Goal: Task Accomplishment & Management: Manage account settings

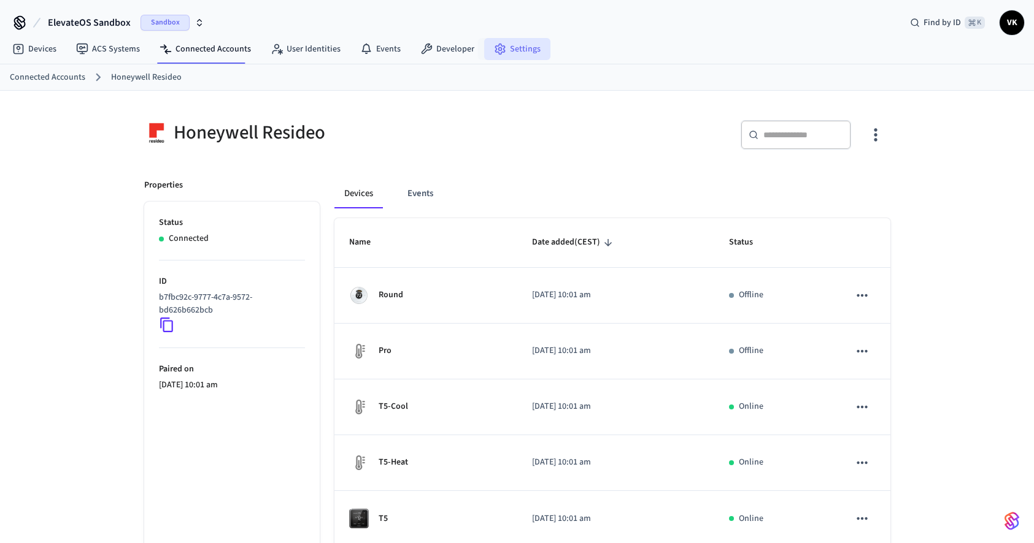
click at [499, 48] on icon at bounding box center [500, 49] width 12 height 12
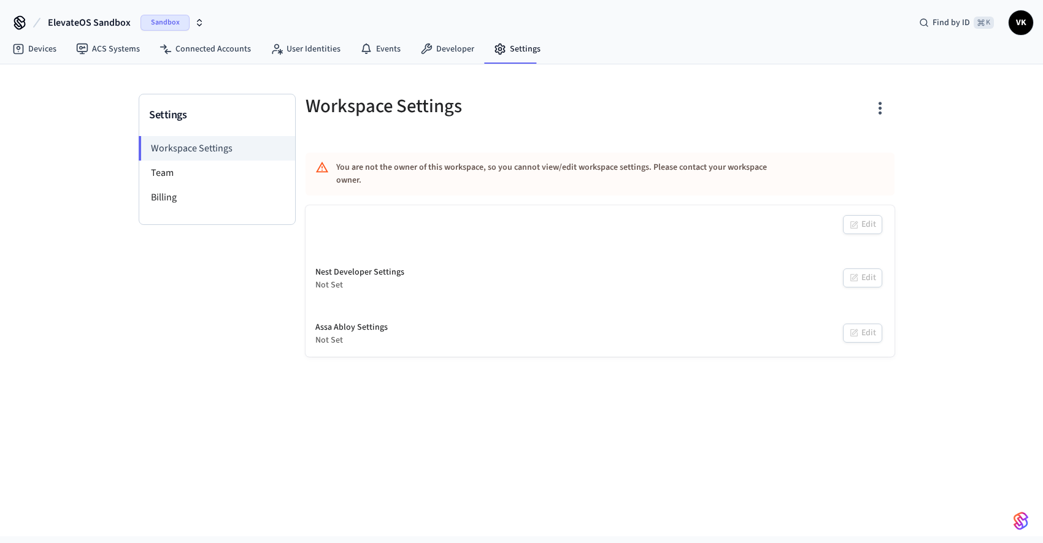
click at [193, 26] on div "Sandbox" at bounding box center [172, 23] width 64 height 16
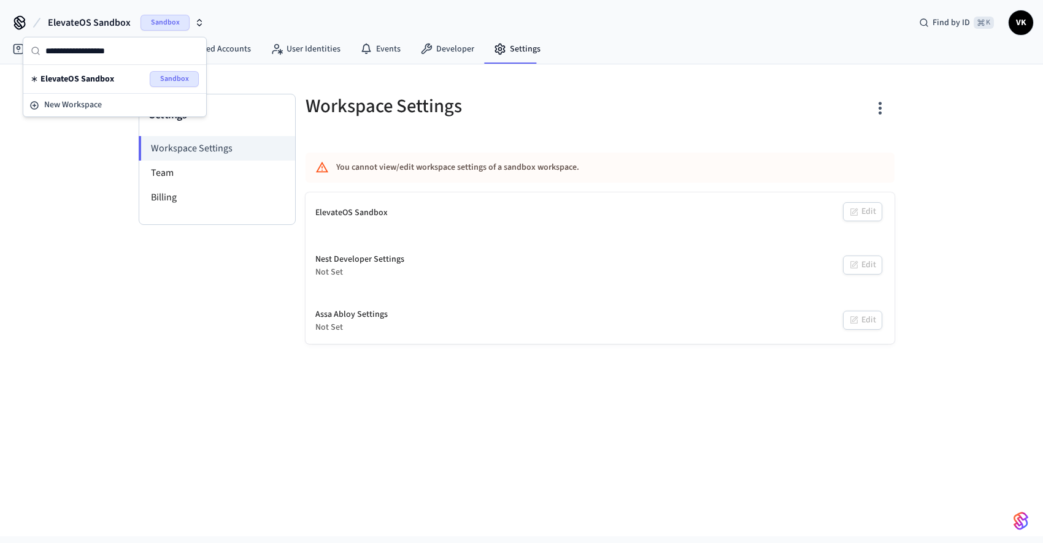
click at [193, 26] on div "Sandbox" at bounding box center [172, 23] width 64 height 16
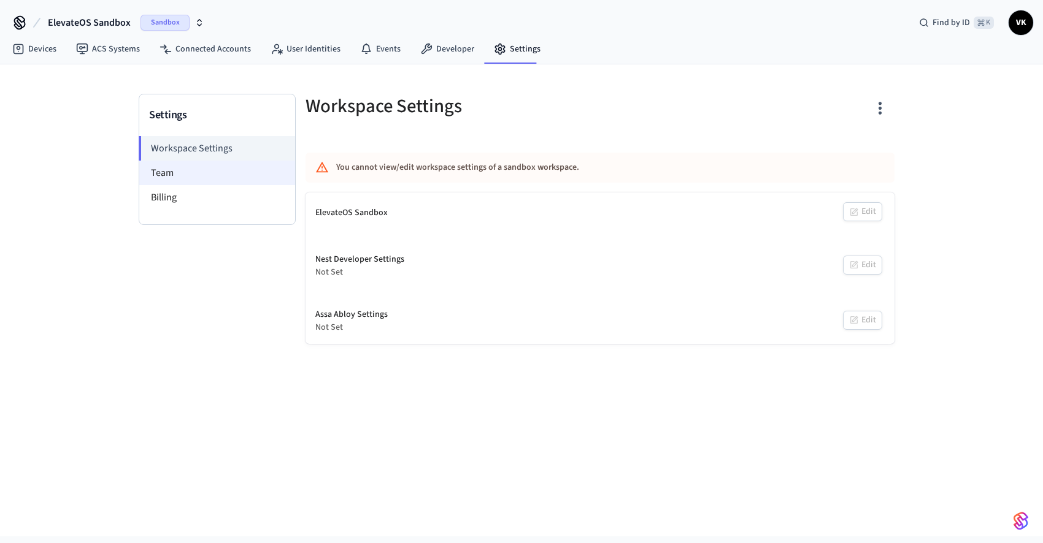
click at [205, 179] on li "Team" at bounding box center [217, 173] width 156 height 25
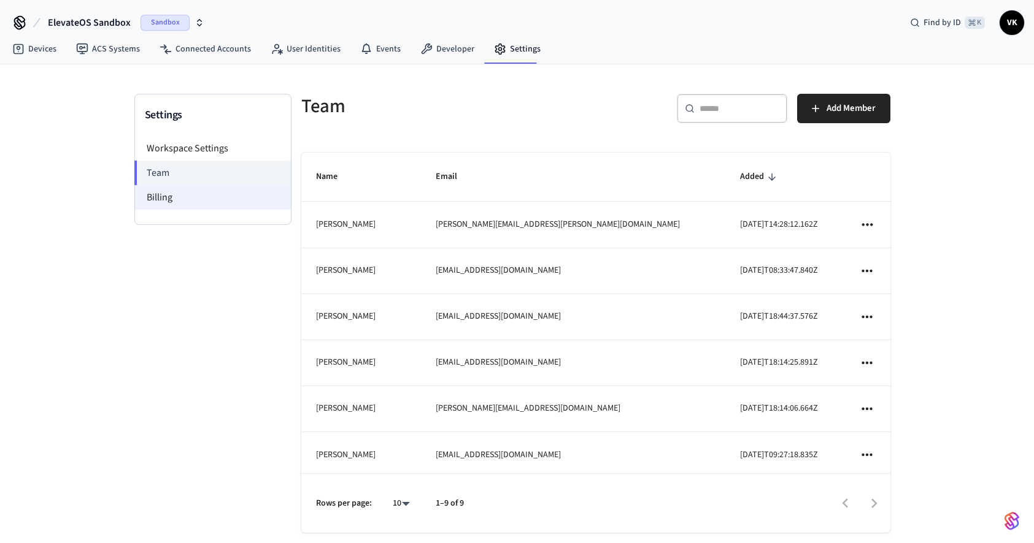
click at [207, 207] on li "Billing" at bounding box center [213, 197] width 156 height 25
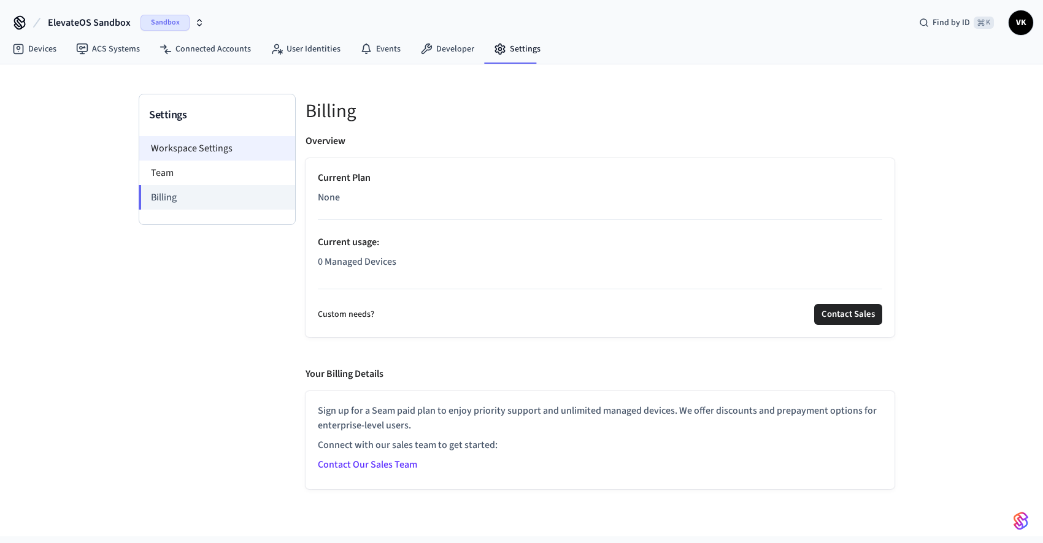
click at [214, 147] on li "Workspace Settings" at bounding box center [217, 148] width 156 height 25
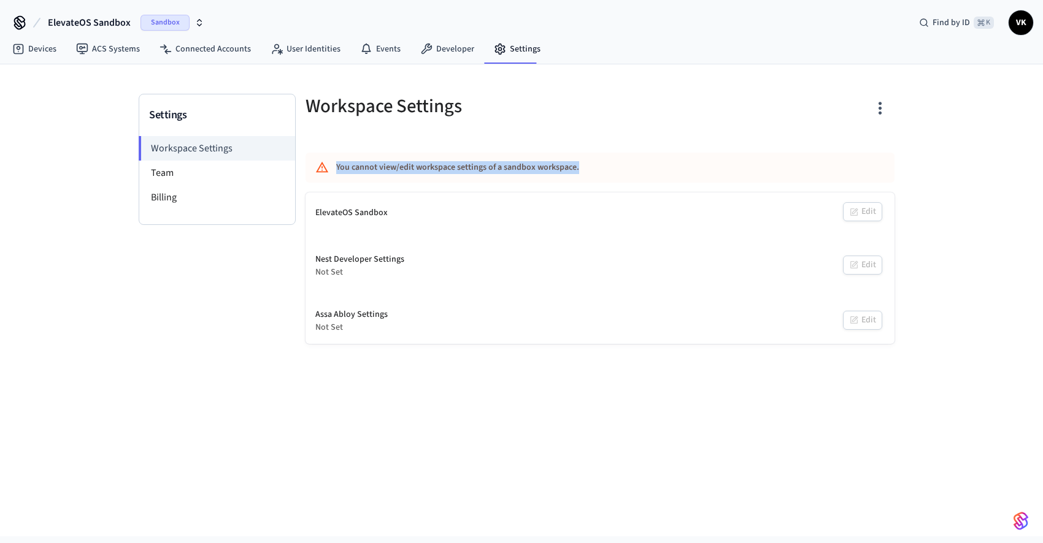
drag, startPoint x: 336, startPoint y: 164, endPoint x: 580, endPoint y: 164, distance: 244.1
click at [580, 164] on div "You cannot view/edit workspace settings of a sandbox workspace." at bounding box center [599, 168] width 589 height 30
drag, startPoint x: 580, startPoint y: 164, endPoint x: 578, endPoint y: 205, distance: 41.1
click at [580, 165] on div "You cannot view/edit workspace settings of a sandbox workspace." at bounding box center [563, 167] width 455 height 23
click at [862, 213] on div "ElevateOS Sandbox Edit" at bounding box center [599, 213] width 589 height 41
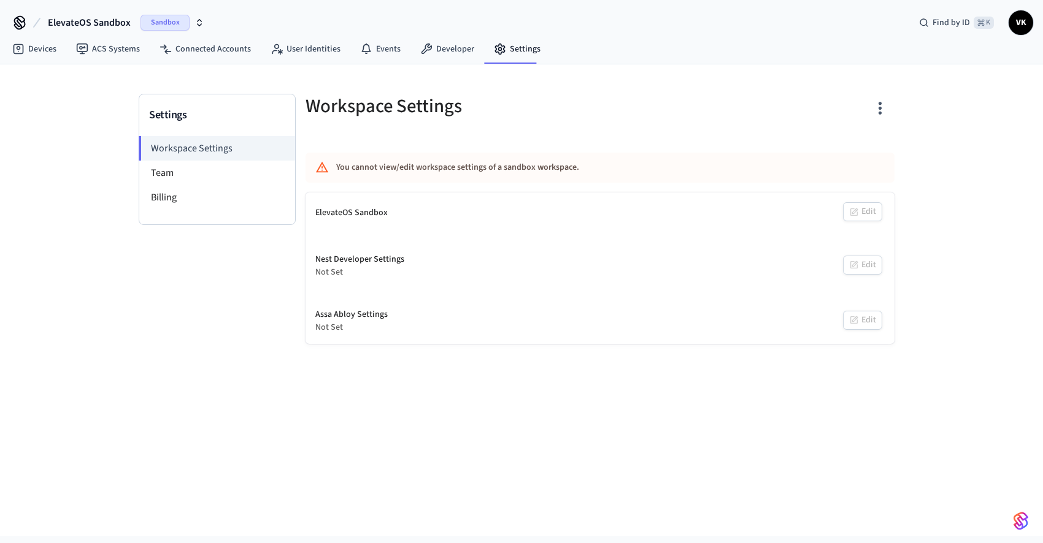
click at [847, 272] on div "Nest Developer Settings Not Set Edit" at bounding box center [599, 266] width 589 height 45
click at [851, 267] on div "Nest Developer Settings Not Set Edit" at bounding box center [599, 266] width 589 height 45
click at [862, 329] on div "Assa Abloy Settings Not Set Edit" at bounding box center [599, 321] width 589 height 45
click at [862, 277] on div "Nest Developer Settings Not Set Edit" at bounding box center [599, 266] width 589 height 45
drag, startPoint x: 855, startPoint y: 212, endPoint x: 854, endPoint y: 221, distance: 9.2
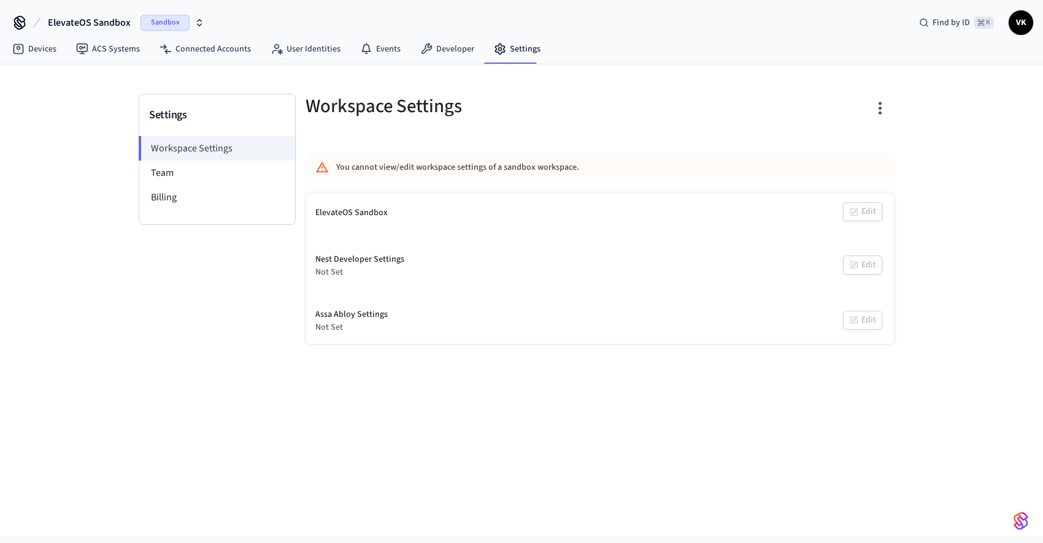
click at [854, 214] on div "ElevateOS Sandbox Edit" at bounding box center [599, 213] width 589 height 41
click at [852, 268] on div "Nest Developer Settings Not Set Edit" at bounding box center [599, 266] width 589 height 45
click at [862, 324] on div "Assa Abloy Settings Not Set Edit" at bounding box center [599, 321] width 589 height 45
drag, startPoint x: 868, startPoint y: 268, endPoint x: 867, endPoint y: 262, distance: 6.2
click at [867, 262] on div "Nest Developer Settings Not Set Edit" at bounding box center [599, 266] width 589 height 45
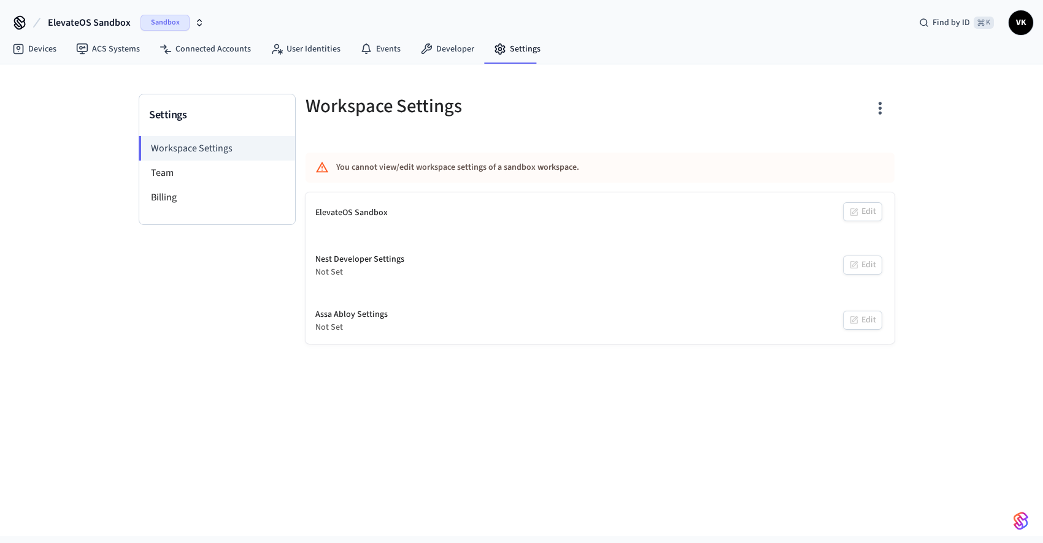
click at [859, 206] on div "ElevateOS Sandbox Edit" at bounding box center [599, 213] width 589 height 41
click at [452, 45] on link "Developer" at bounding box center [447, 49] width 74 height 22
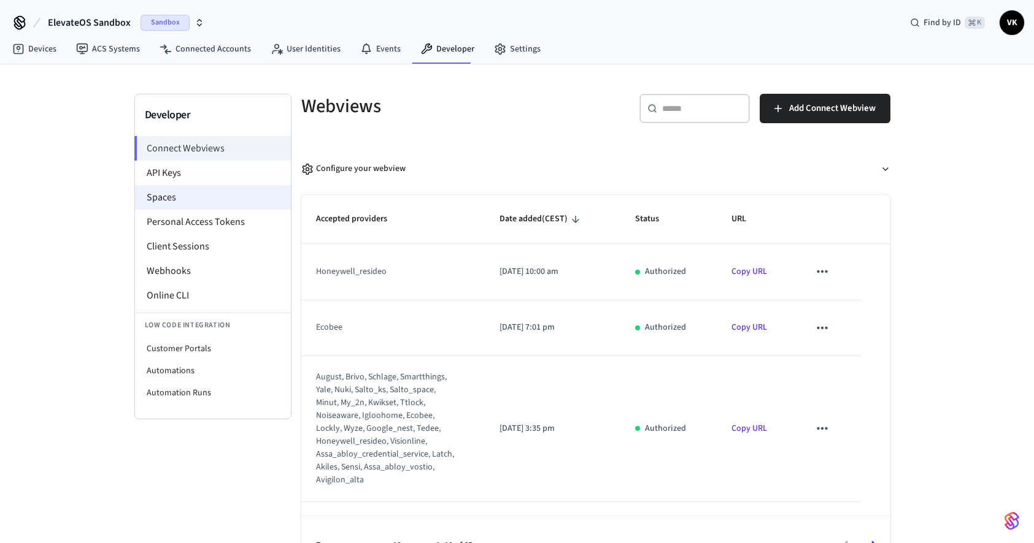
click at [167, 185] on li "Spaces" at bounding box center [213, 197] width 156 height 25
click at [164, 178] on li "API Keys" at bounding box center [213, 173] width 156 height 25
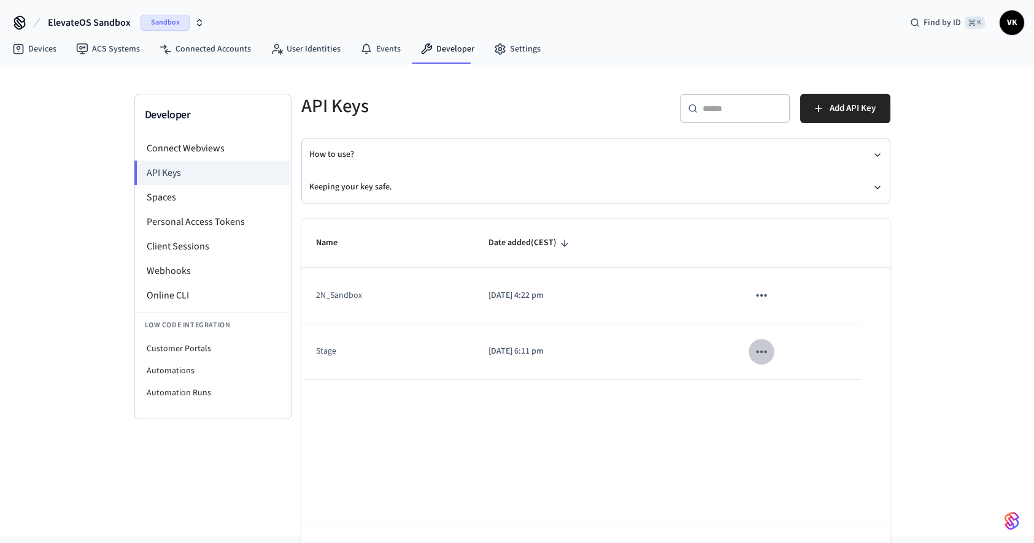
click at [770, 350] on button "sticky table" at bounding box center [761, 352] width 26 height 26
click at [762, 298] on div at bounding box center [521, 271] width 1043 height 543
click at [761, 294] on icon "sticky table" at bounding box center [761, 295] width 10 height 2
click at [697, 297] on div at bounding box center [521, 271] width 1043 height 543
drag, startPoint x: 330, startPoint y: 296, endPoint x: 369, endPoint y: 291, distance: 39.6
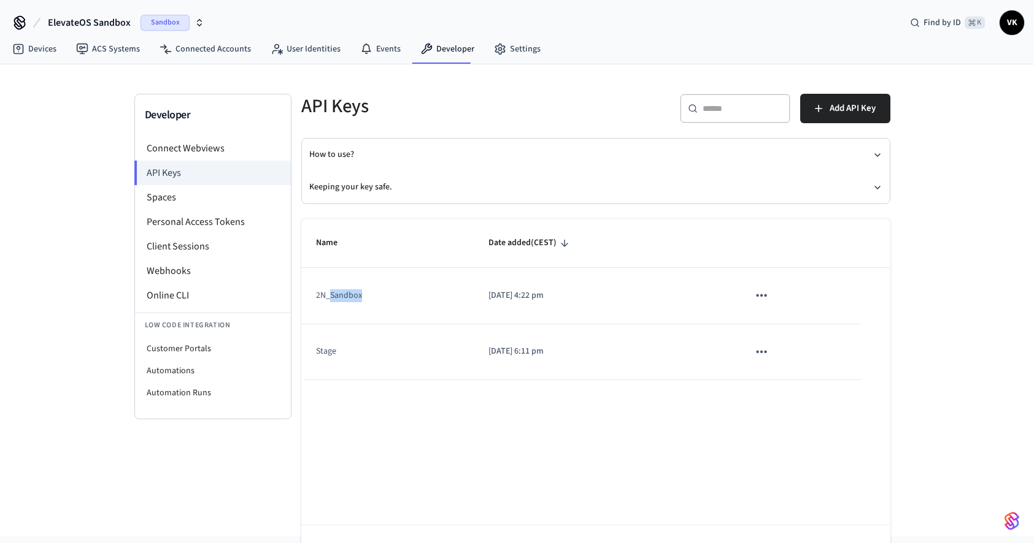
click at [369, 291] on td "2N_Sandbox" at bounding box center [387, 296] width 173 height 56
click at [375, 291] on td "2N_Sandbox" at bounding box center [387, 296] width 173 height 56
drag, startPoint x: 374, startPoint y: 292, endPoint x: 300, endPoint y: 300, distance: 74.0
click at [300, 300] on div "Name Date added (CEST) 2N_Sandbox [DATE] 4:22 pm Stage [DATE] 6:11 pm Rows per …" at bounding box center [588, 394] width 604 height 380
click at [319, 301] on td "2N_Sandbox" at bounding box center [387, 296] width 173 height 56
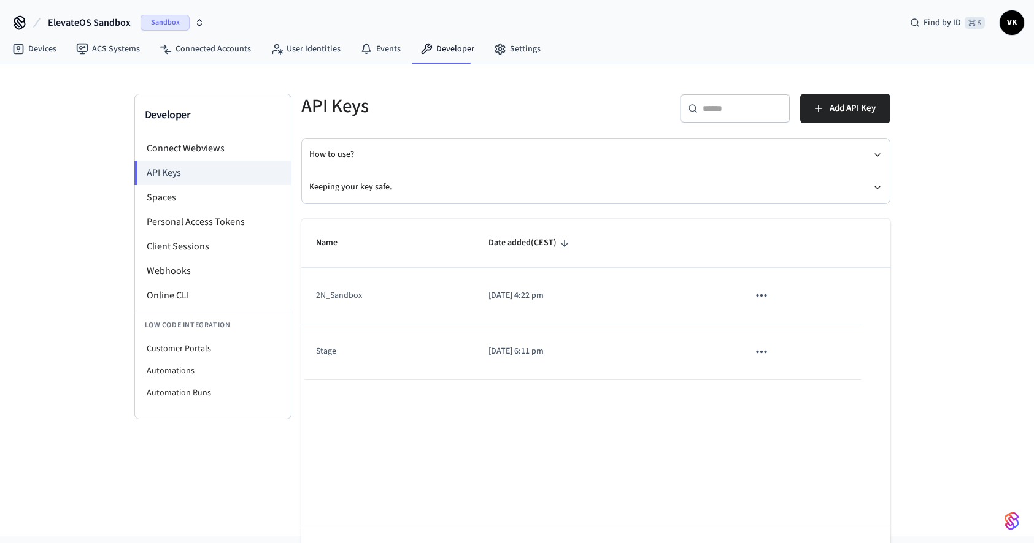
click at [550, 296] on p "[DATE] 4:22 pm" at bounding box center [603, 296] width 231 height 13
click at [764, 294] on icon "sticky table" at bounding box center [761, 296] width 16 height 16
click at [786, 335] on ul "Edit Delete" at bounding box center [787, 358] width 58 height 79
click at [577, 302] on div at bounding box center [521, 271] width 1043 height 543
click at [334, 181] on button "Keeping your key safe." at bounding box center [595, 187] width 573 height 33
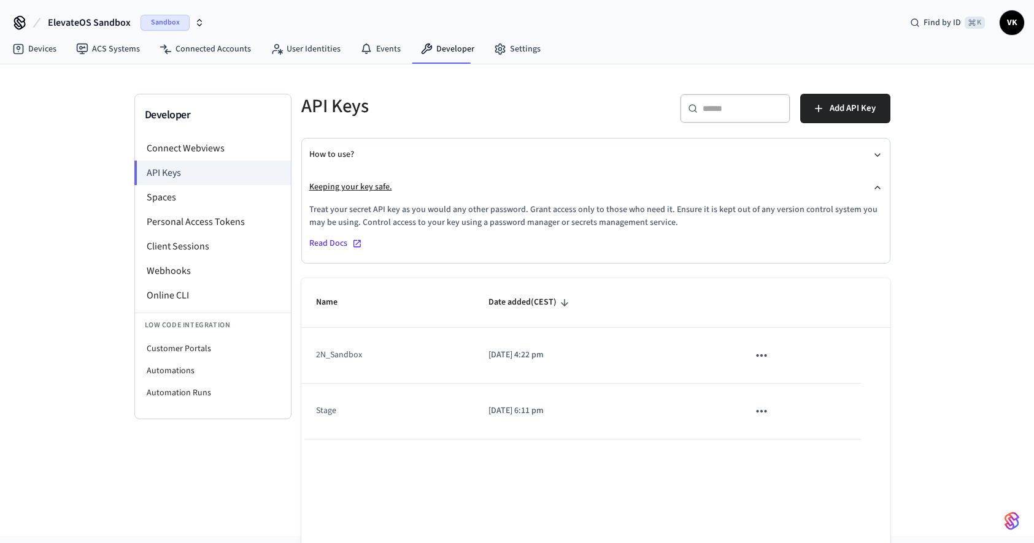
click at [338, 188] on button "Keeping your key safe." at bounding box center [595, 187] width 573 height 33
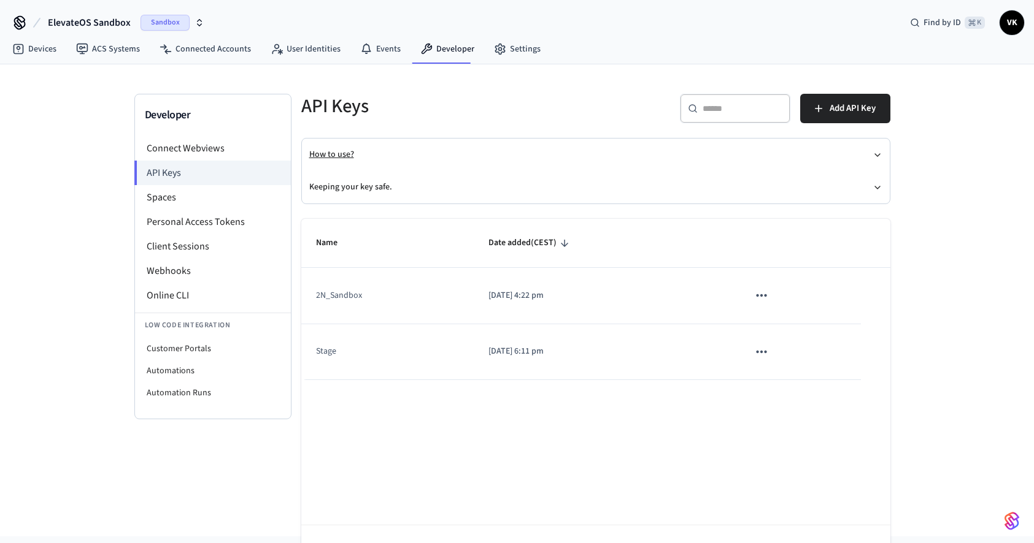
click at [334, 159] on button "How to use?" at bounding box center [595, 155] width 573 height 33
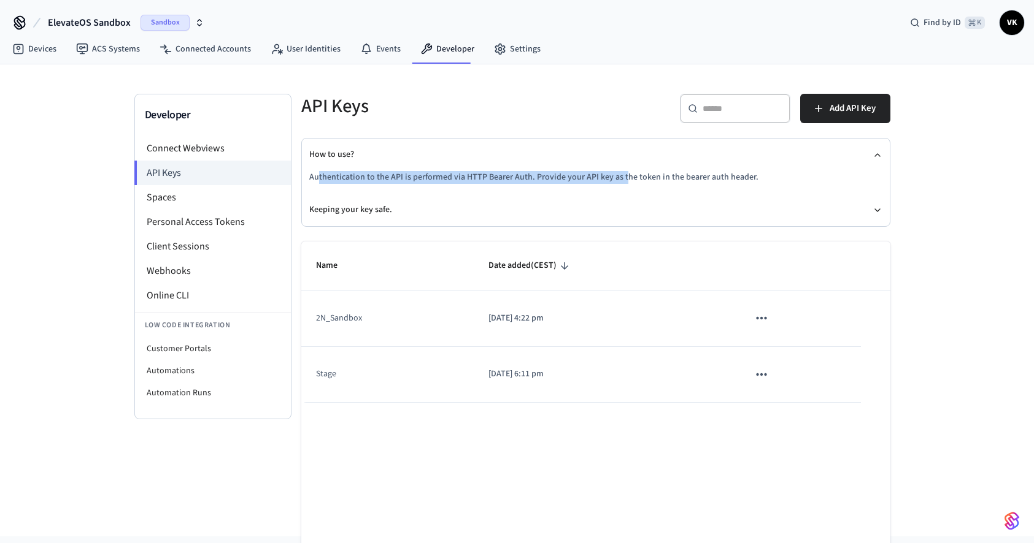
drag, startPoint x: 317, startPoint y: 182, endPoint x: 619, endPoint y: 178, distance: 302.4
click at [619, 178] on p "Authentication to the API is performed via HTTP Bearer Auth. Provide your API k…" at bounding box center [595, 177] width 573 height 13
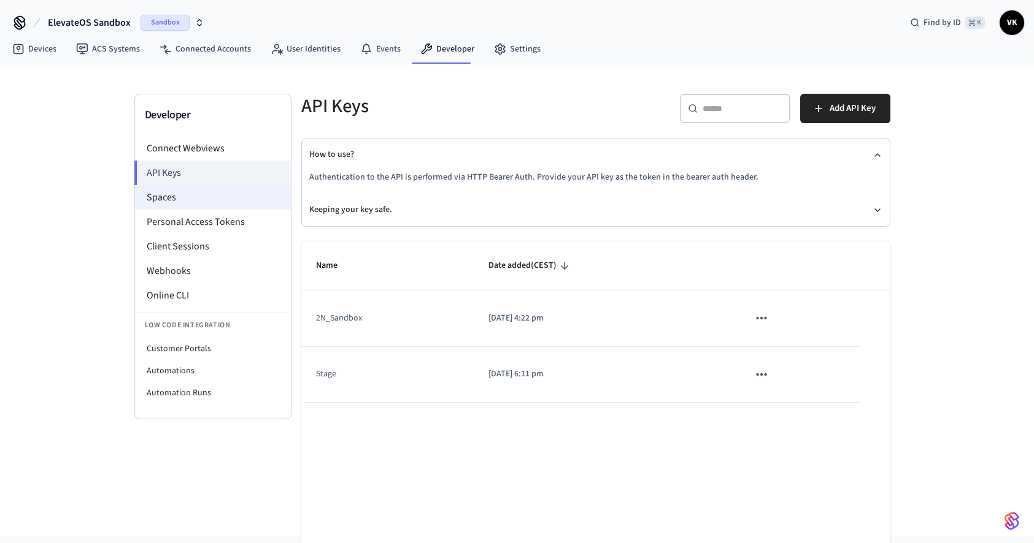
click at [198, 194] on li "Spaces" at bounding box center [213, 197] width 156 height 25
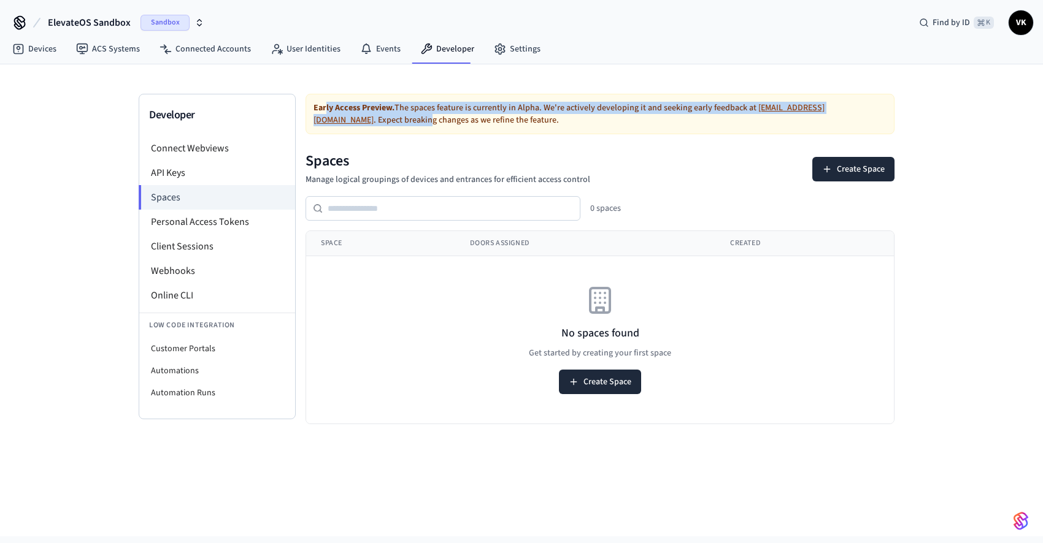
drag, startPoint x: 328, startPoint y: 103, endPoint x: 876, endPoint y: 109, distance: 547.8
click at [876, 109] on div "Early Access Preview. The spaces feature is currently in [GEOGRAPHIC_DATA]. We'…" at bounding box center [599, 114] width 589 height 40
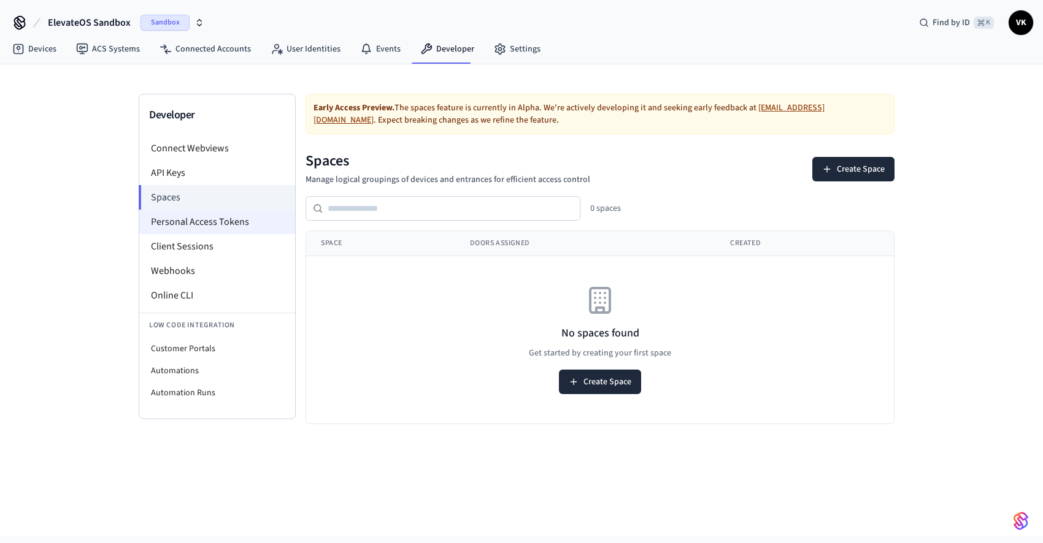
click at [234, 212] on li "Personal Access Tokens" at bounding box center [217, 222] width 156 height 25
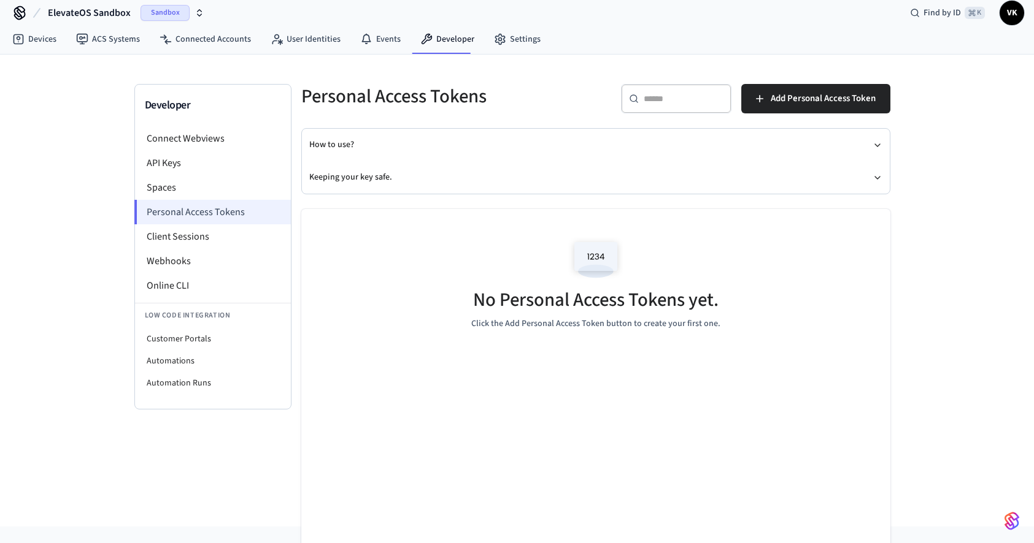
scroll to position [41, 0]
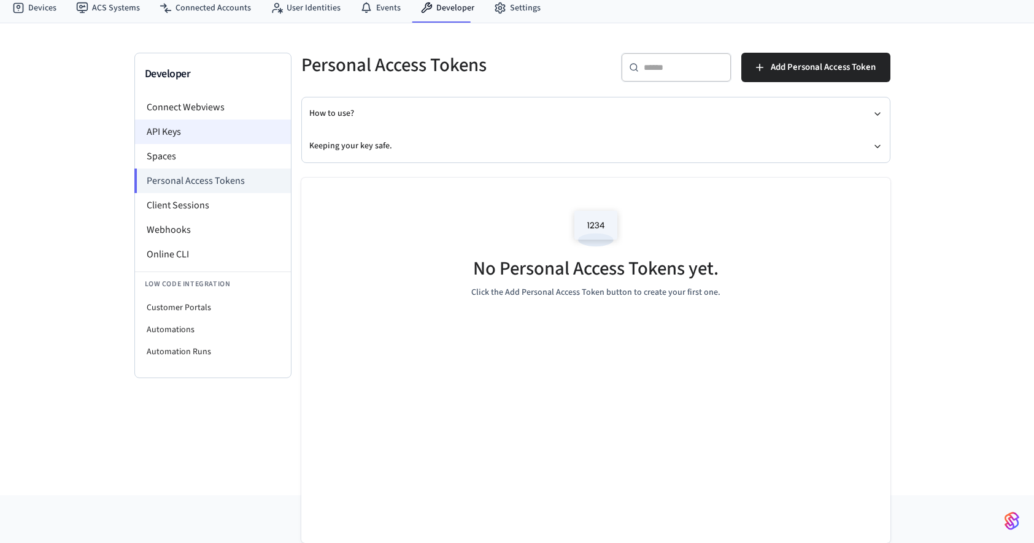
click at [179, 129] on li "API Keys" at bounding box center [213, 132] width 156 height 25
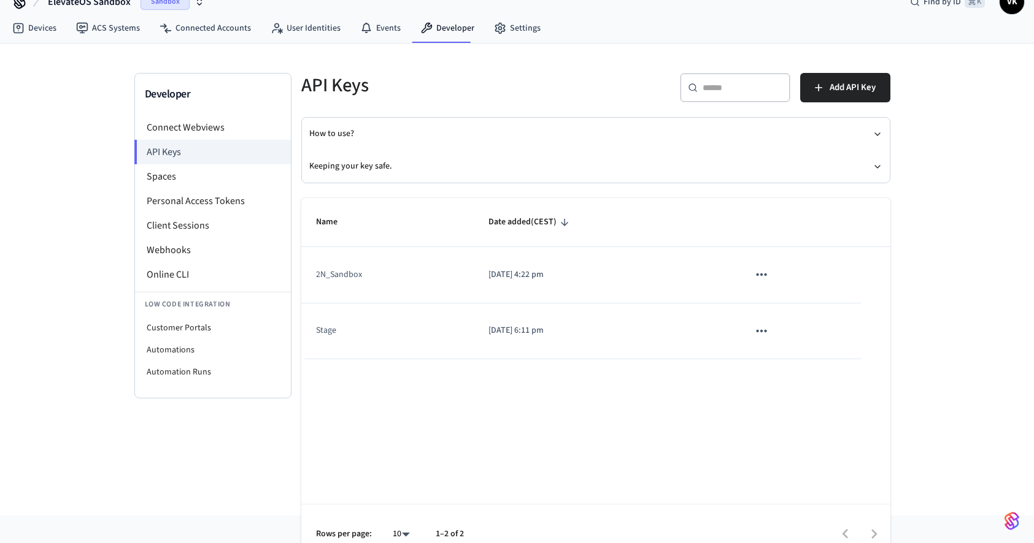
scroll to position [23, 0]
